Goal: Task Accomplishment & Management: Use online tool/utility

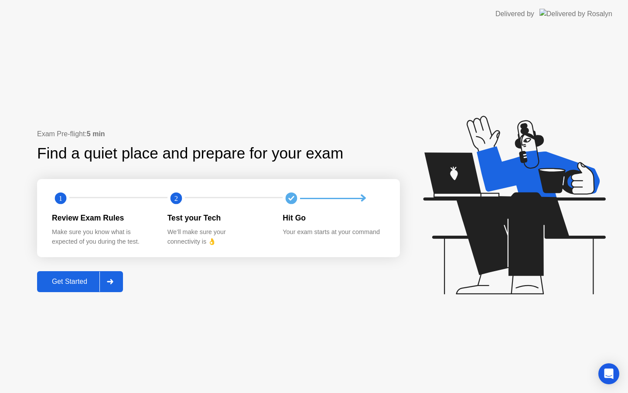
click at [116, 276] on div at bounding box center [109, 281] width 21 height 20
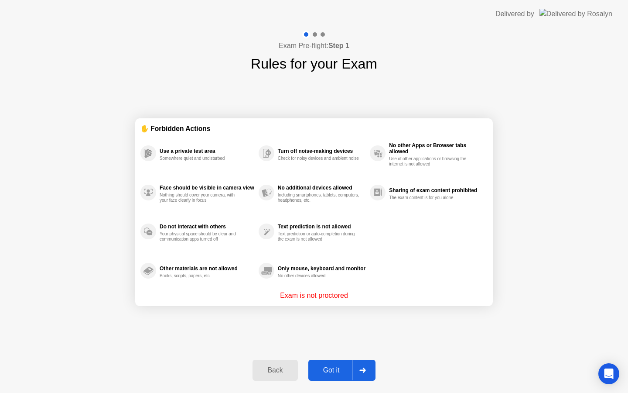
click at [362, 364] on div at bounding box center [362, 370] width 21 height 20
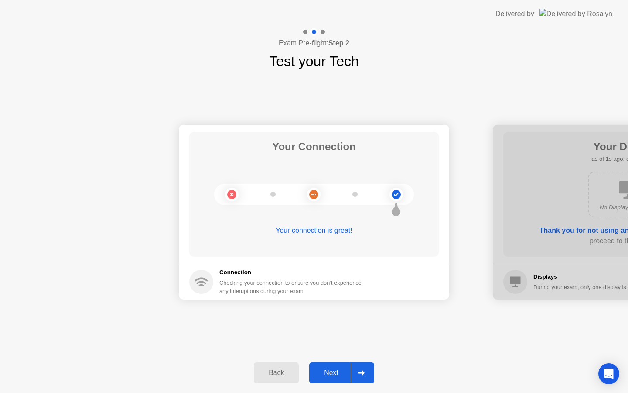
click at [362, 364] on div at bounding box center [361, 372] width 21 height 20
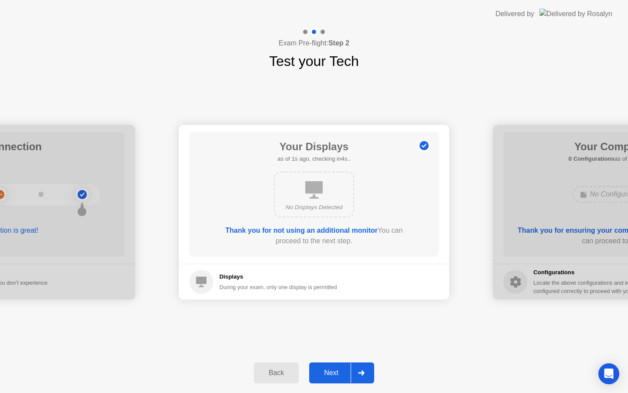
click at [362, 364] on div at bounding box center [361, 372] width 21 height 20
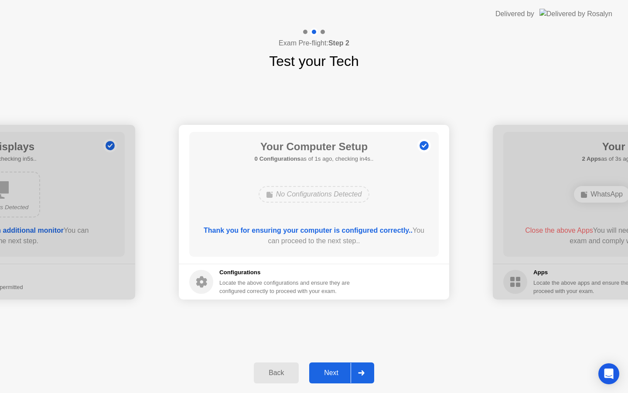
click at [362, 364] on div at bounding box center [361, 372] width 21 height 20
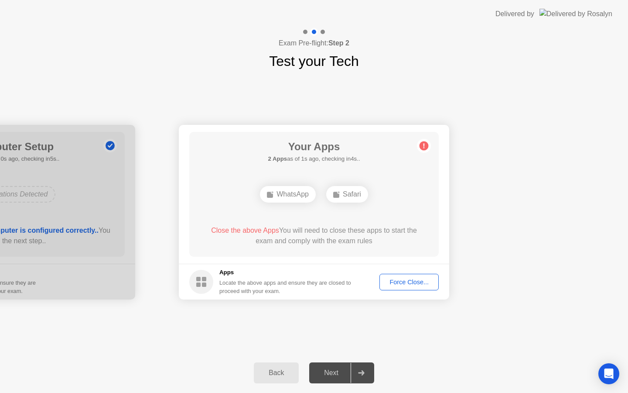
click at [414, 281] on div "Force Close..." at bounding box center [409, 281] width 53 height 7
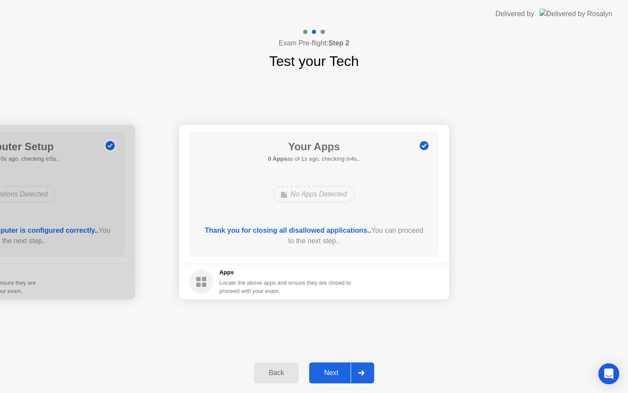
click at [364, 376] on div at bounding box center [361, 372] width 21 height 20
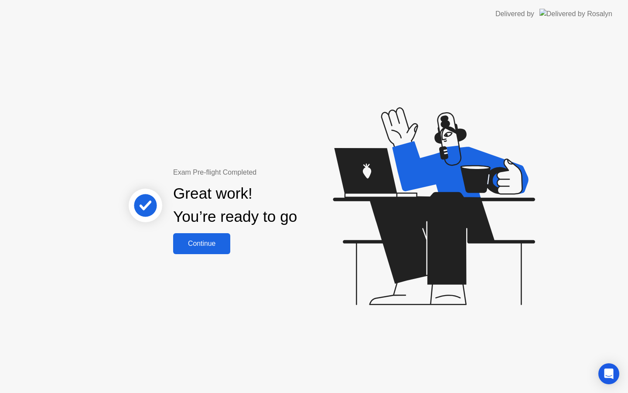
click at [219, 246] on div "Continue" at bounding box center [202, 243] width 52 height 8
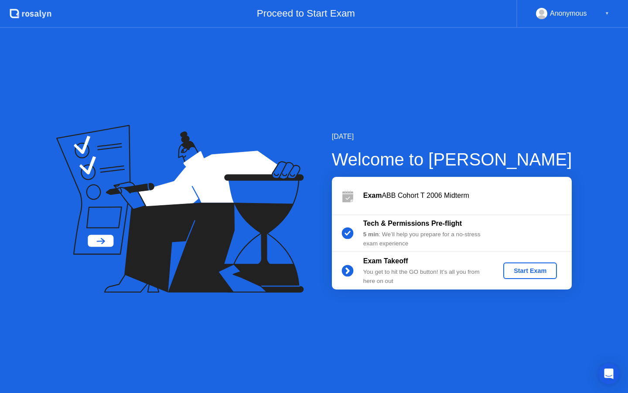
click at [537, 271] on div "Start Exam" at bounding box center [530, 270] width 47 height 7
